Goal: Information Seeking & Learning: Learn about a topic

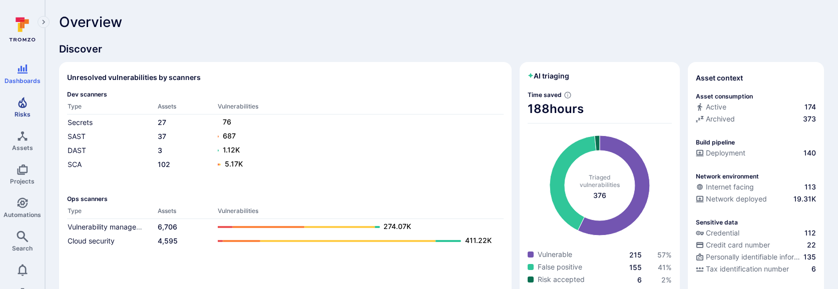
click at [24, 112] on span "Risks" at bounding box center [23, 115] width 16 height 8
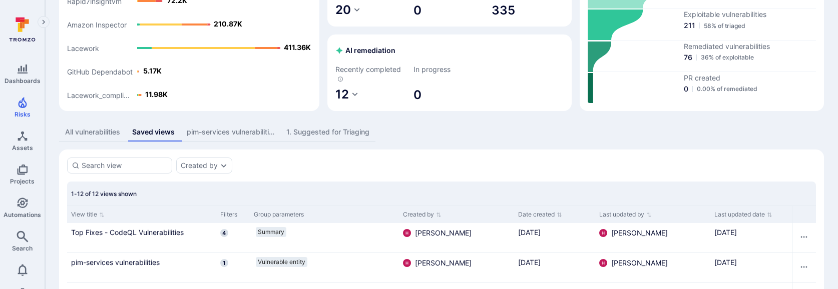
scroll to position [168, 0]
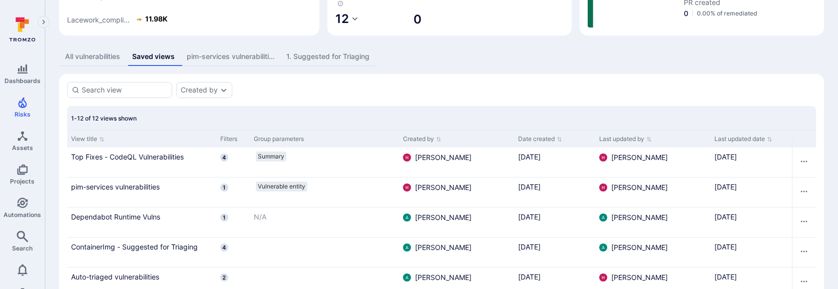
click at [103, 59] on div "All vulnerabilities" at bounding box center [92, 57] width 55 height 10
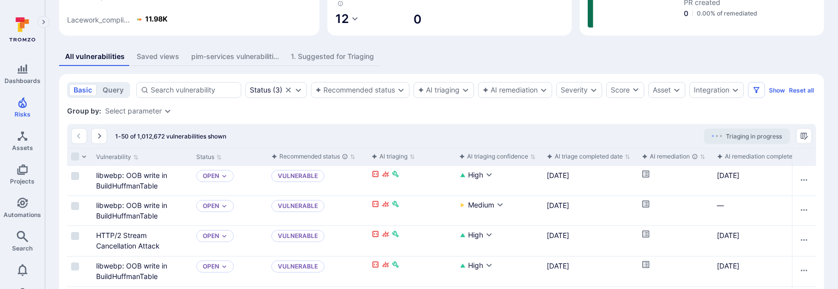
scroll to position [191, 0]
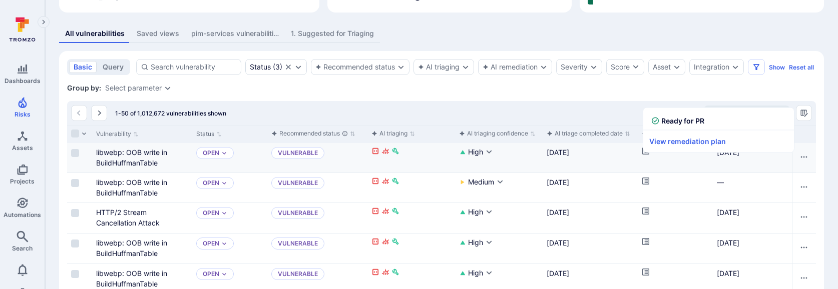
click at [646, 155] on icon "Cell for aiCtx.remediationStatus" at bounding box center [646, 151] width 8 height 8
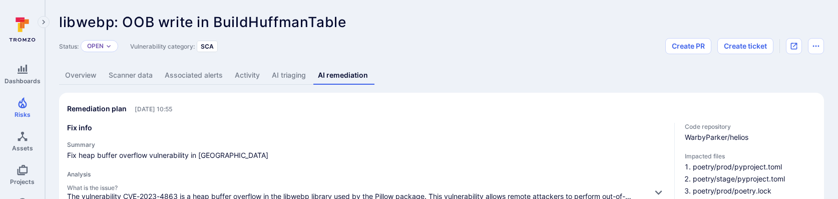
click at [591, 72] on div "Overview Scanner data Associated alerts Activity AI triaging AI remediation" at bounding box center [441, 75] width 765 height 19
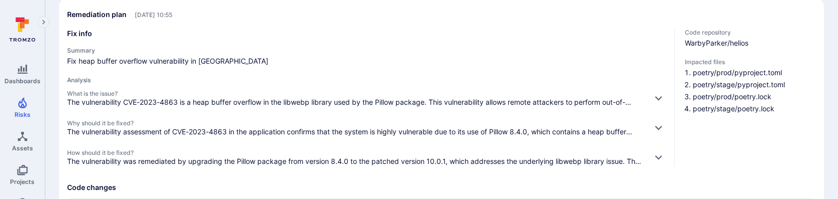
scroll to position [98, 0]
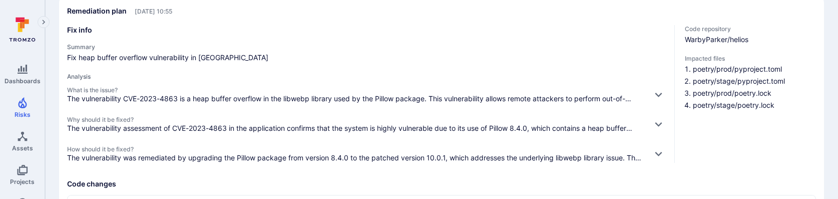
click at [318, 56] on span "Fix heap buffer overflow vulnerability in Pillow" at bounding box center [366, 58] width 599 height 10
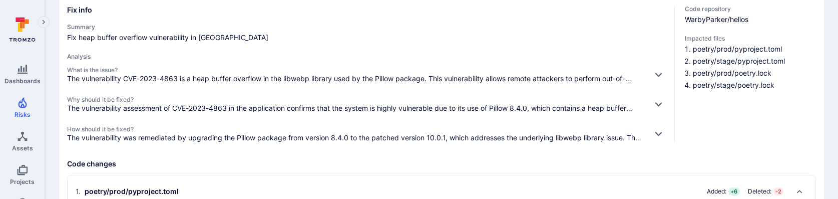
scroll to position [114, 0]
